Goal: Task Accomplishment & Management: Use online tool/utility

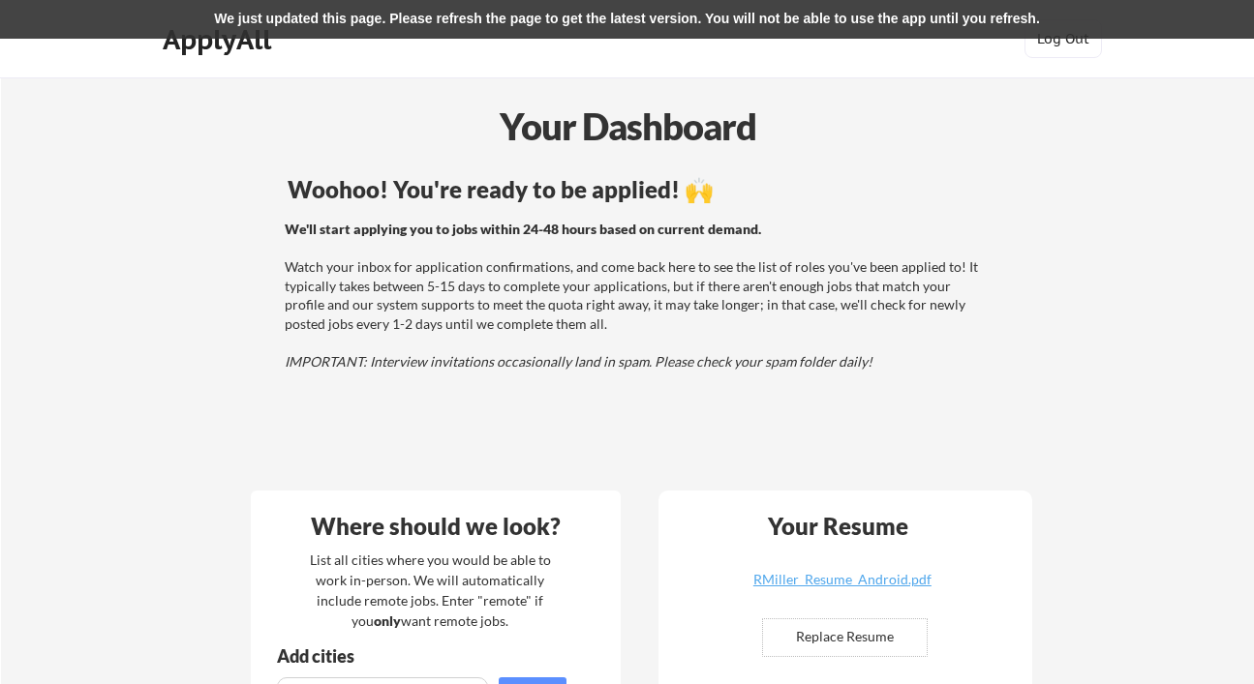
scroll to position [194, 0]
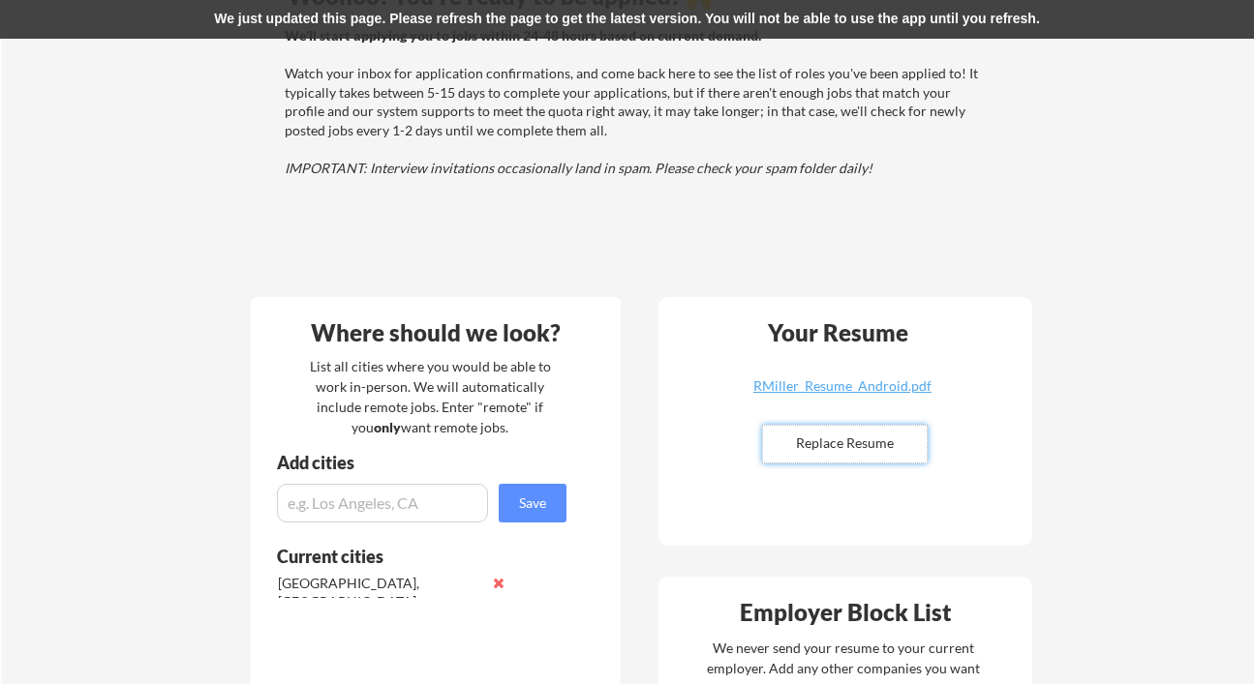
click at [818, 444] on input "file" at bounding box center [845, 444] width 164 height 37
type input "C:\fakepath\RMiller_AndroidResume.pdf"
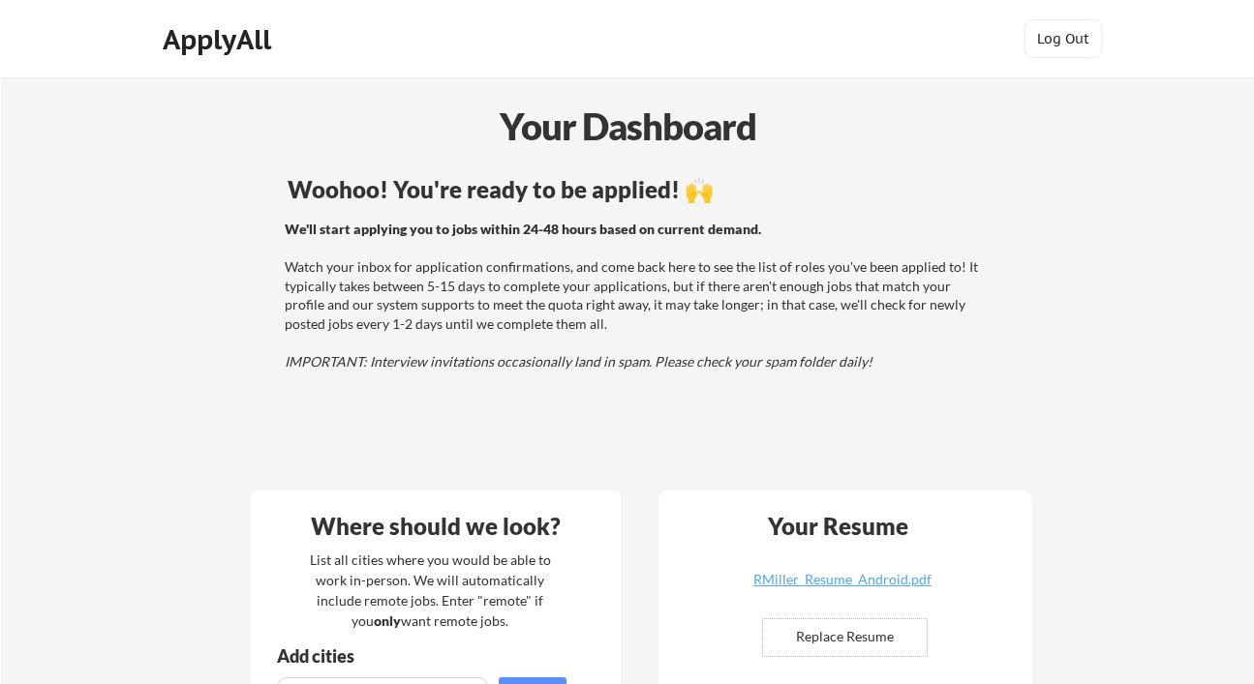
scroll to position [194, 0]
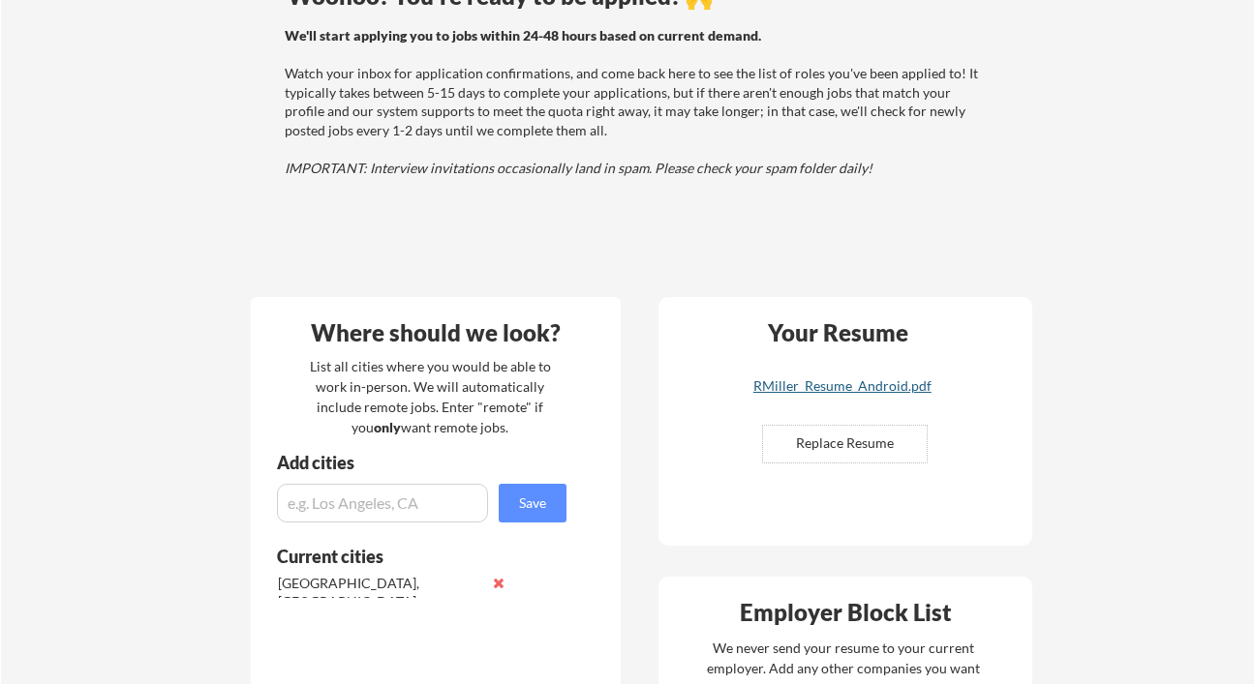
click at [833, 385] on div "RMiller_Resume_Android.pdf" at bounding box center [842, 386] width 230 height 14
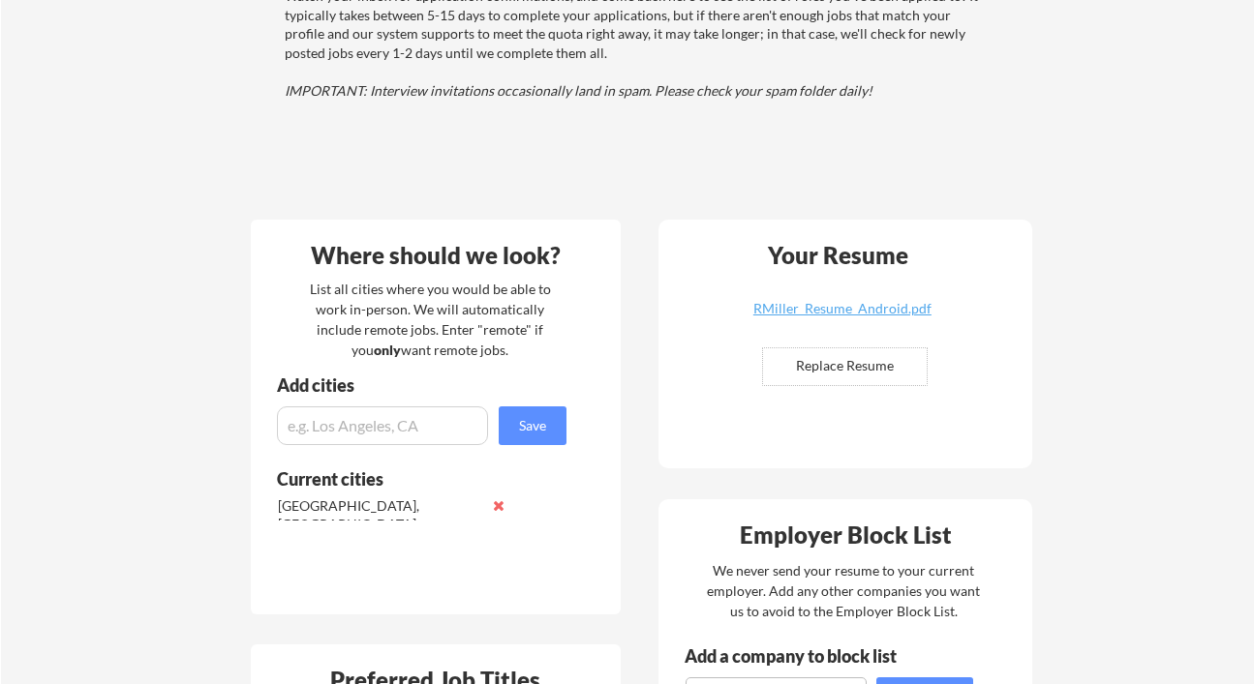
scroll to position [194, 0]
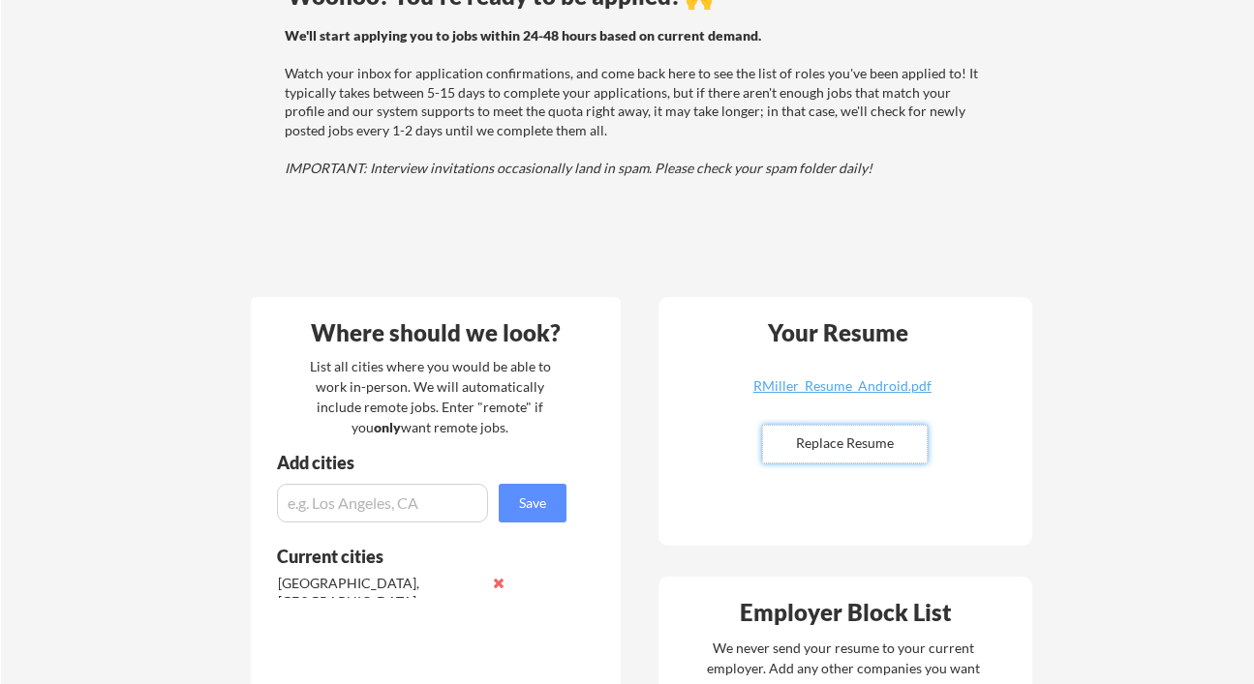
click at [855, 445] on input "file" at bounding box center [845, 444] width 164 height 37
type input "C:\fakepath\RMiller_AndroidResume.pdf"
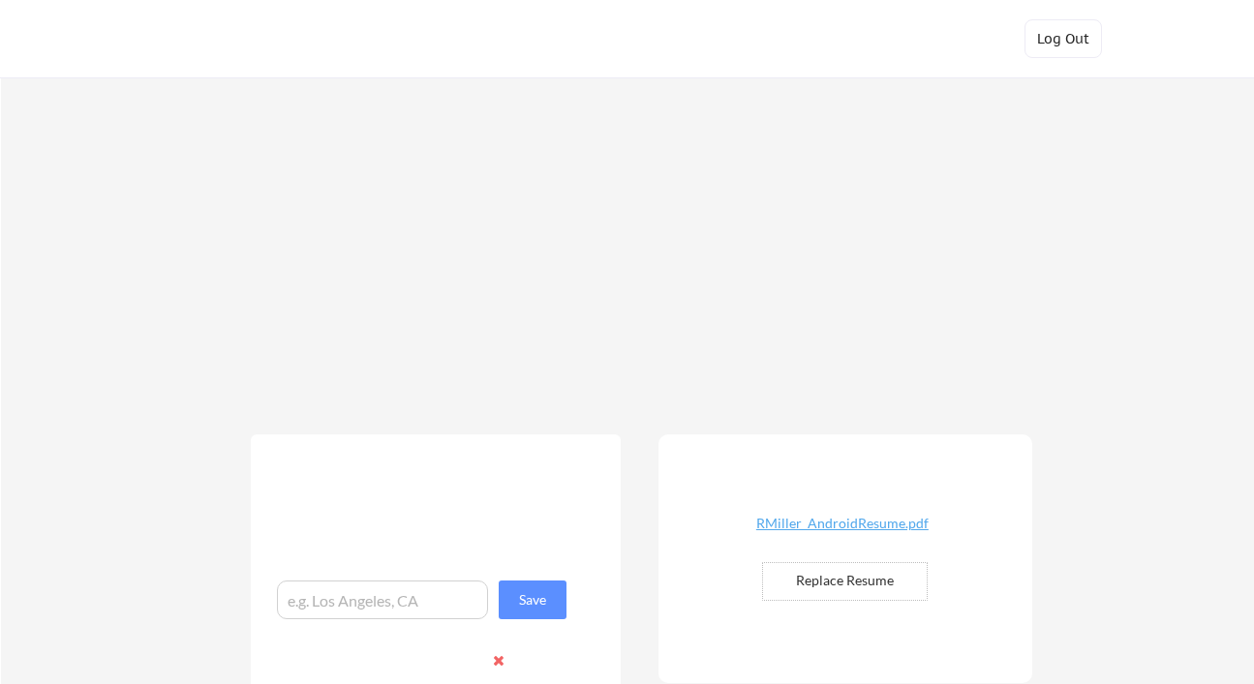
scroll to position [194, 0]
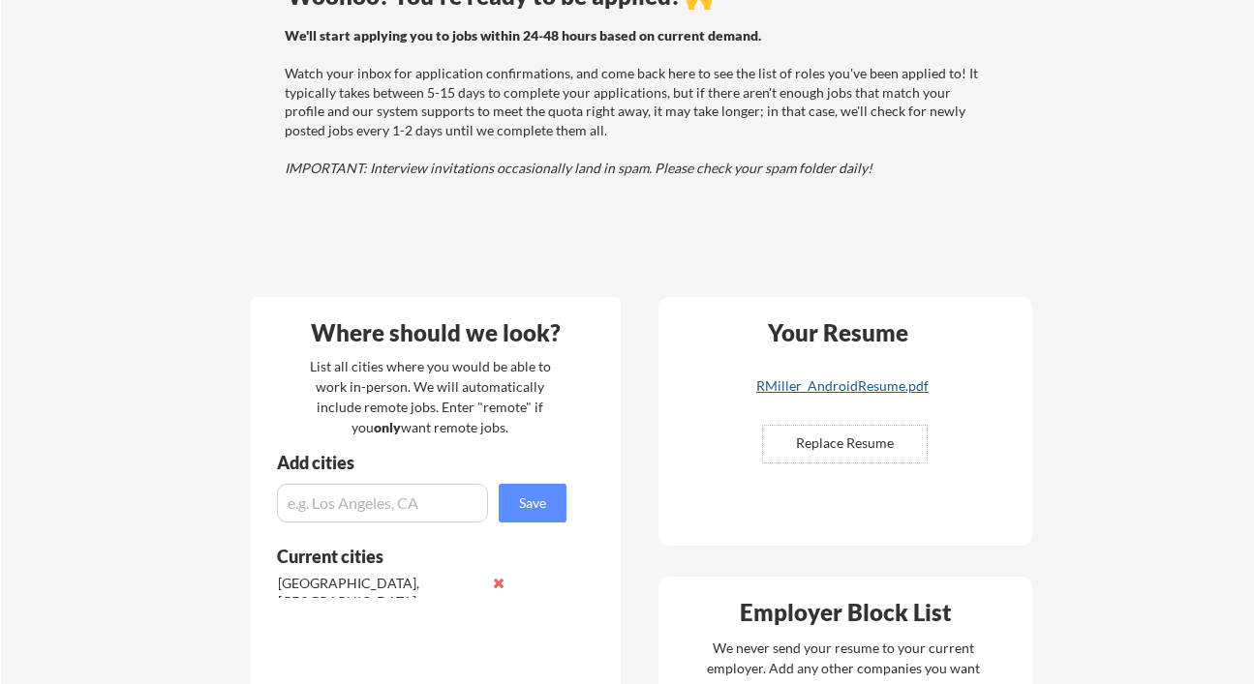
click at [828, 395] on link "RMiller_AndroidResume.pdf" at bounding box center [842, 394] width 230 height 30
